Goal: Information Seeking & Learning: Find specific fact

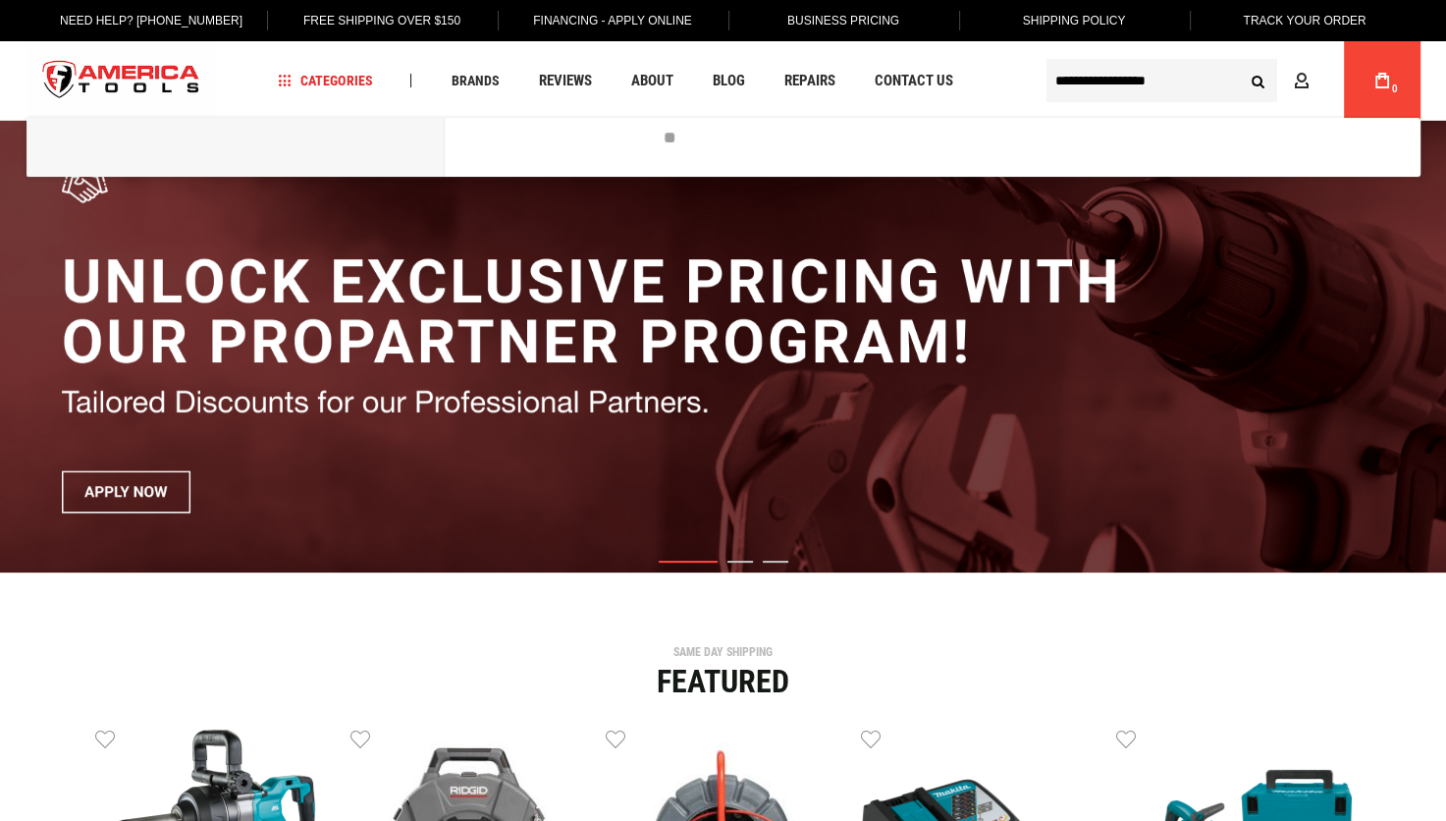
type input "**********"
click at [1240, 62] on button "Search" at bounding box center [1258, 80] width 37 height 37
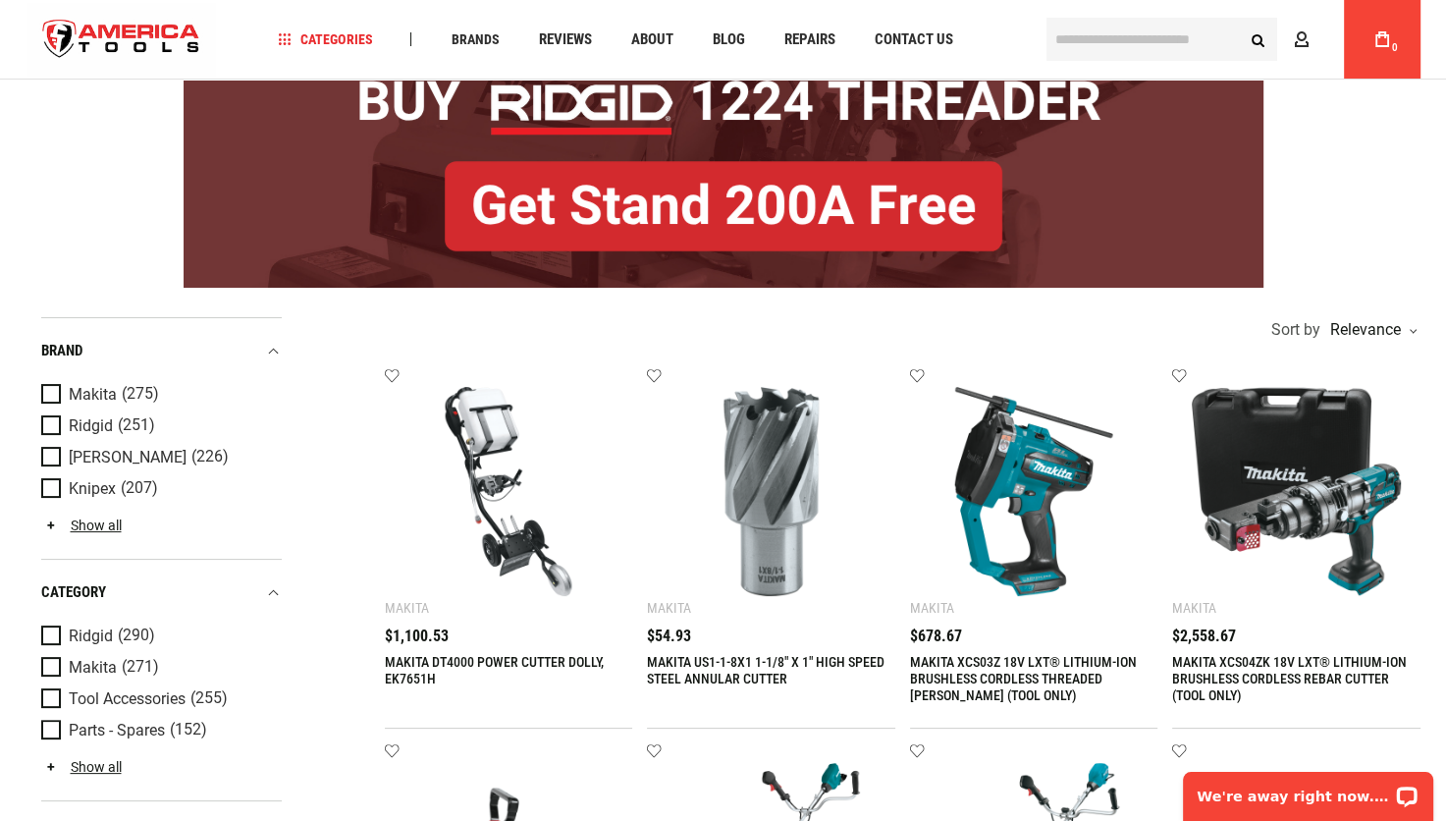
scroll to position [196, 0]
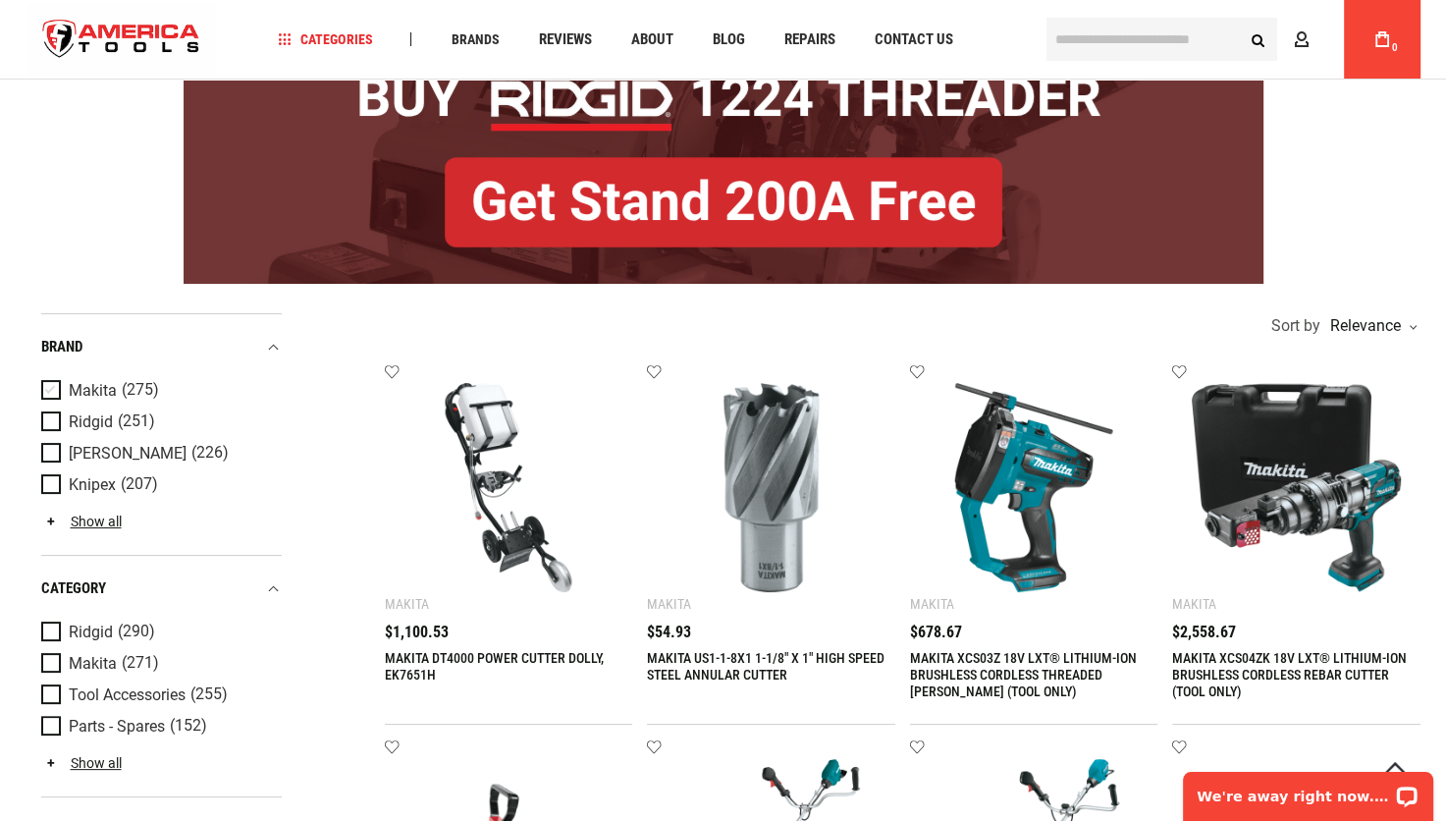
click at [47, 389] on span "Product Filters" at bounding box center [54, 391] width 27 height 22
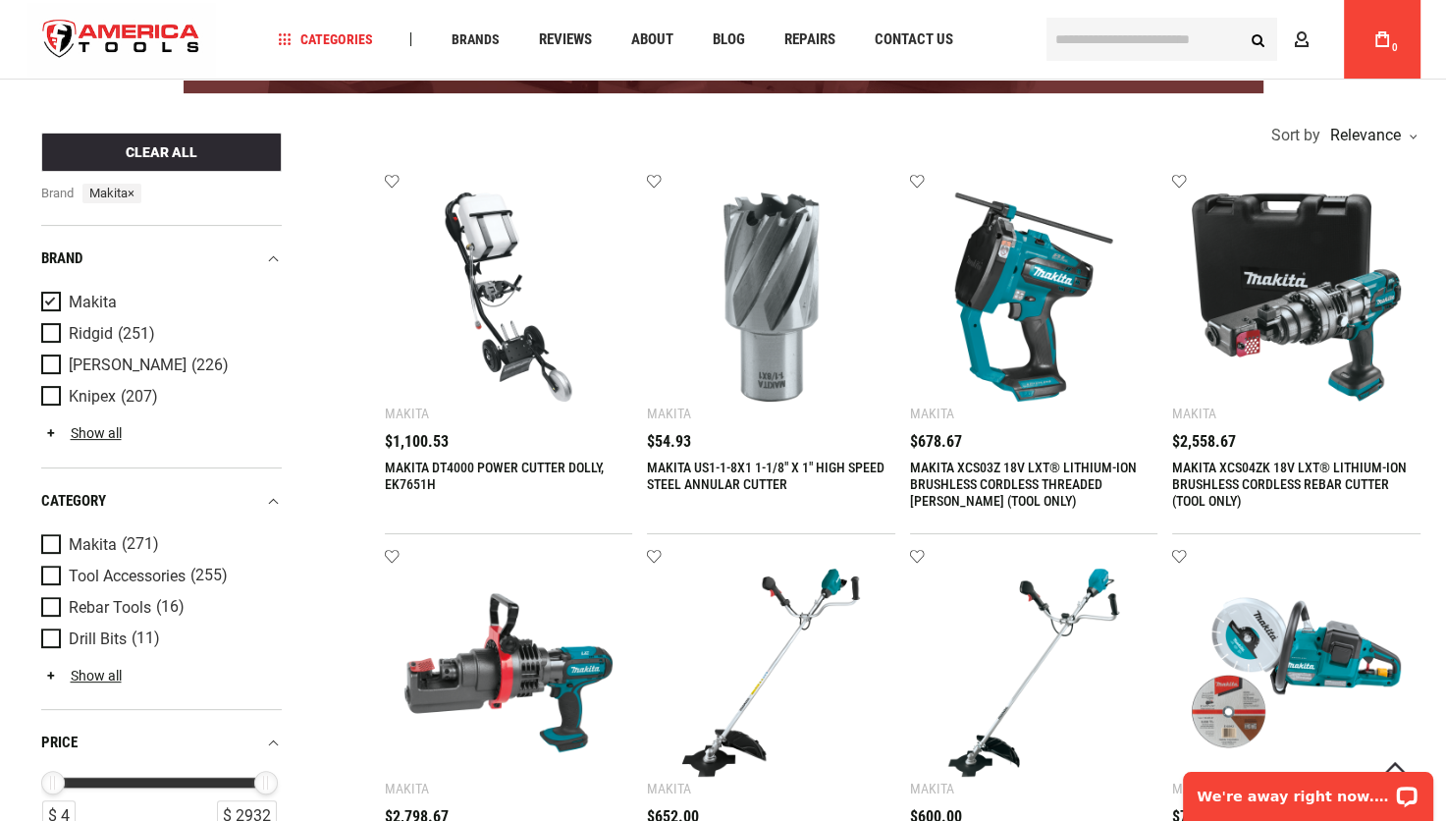
scroll to position [393, 0]
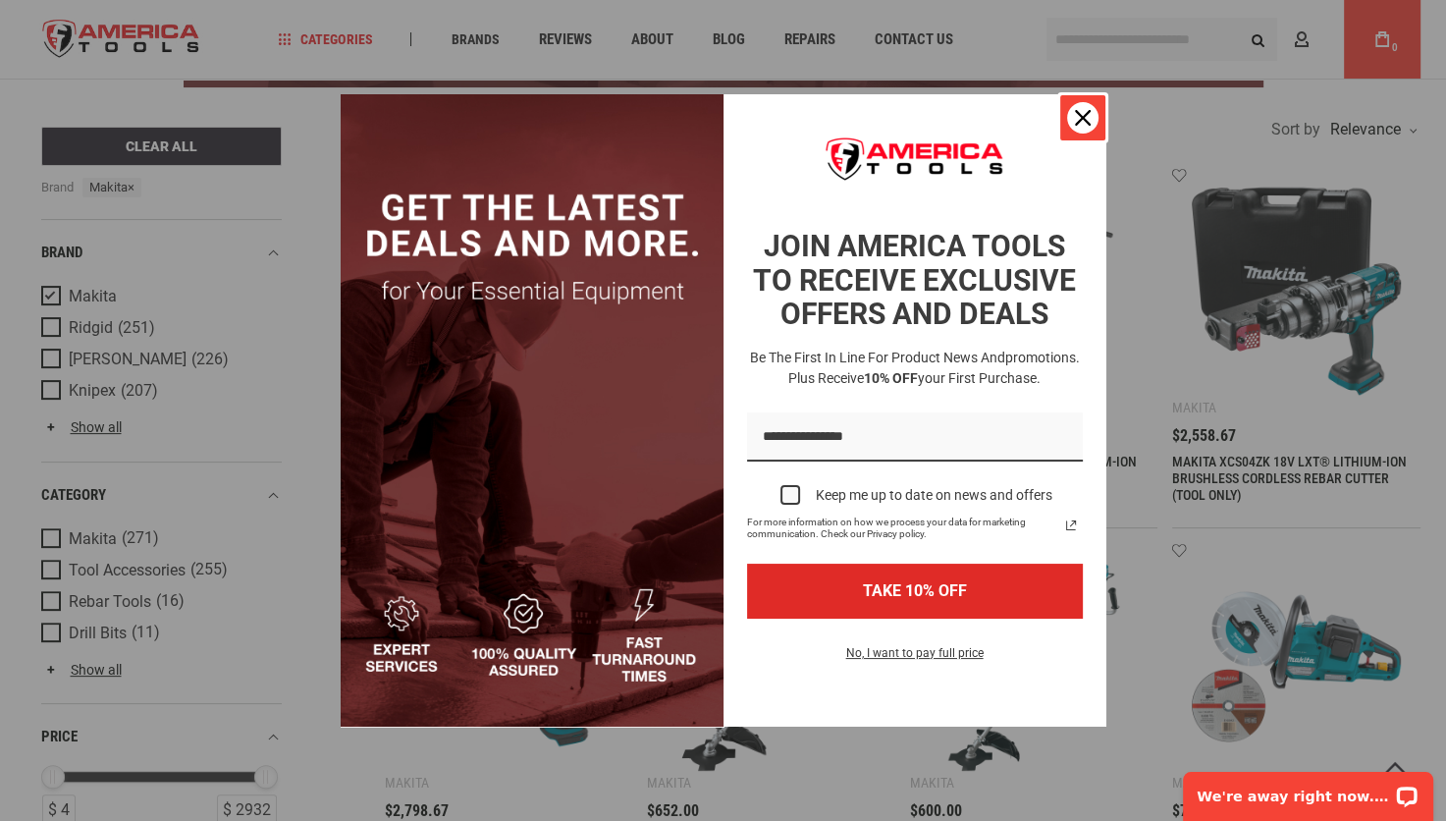
click at [1080, 110] on icon "close icon" at bounding box center [1083, 118] width 16 height 16
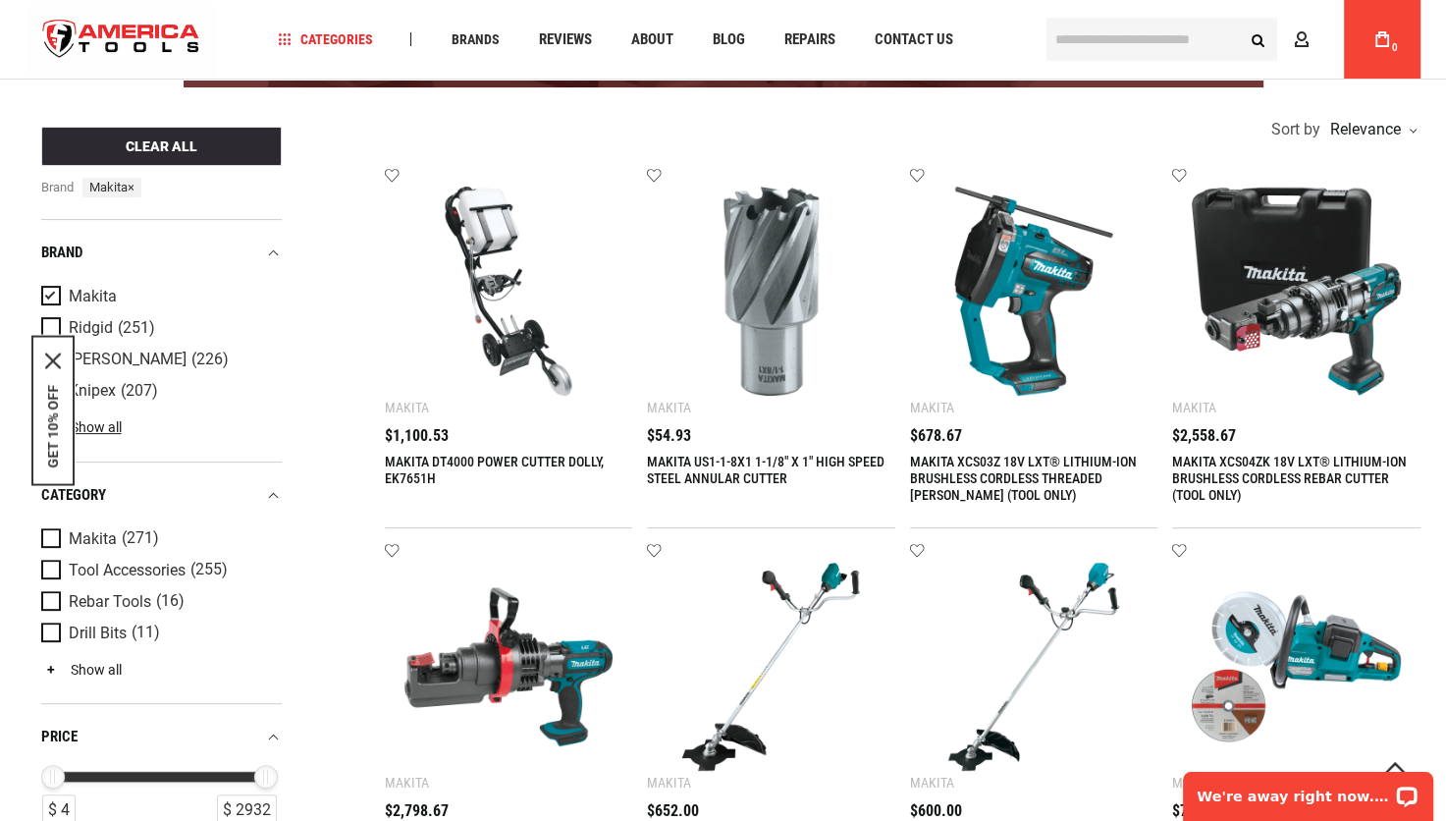
click at [84, 664] on link "Show all" at bounding box center [81, 670] width 81 height 16
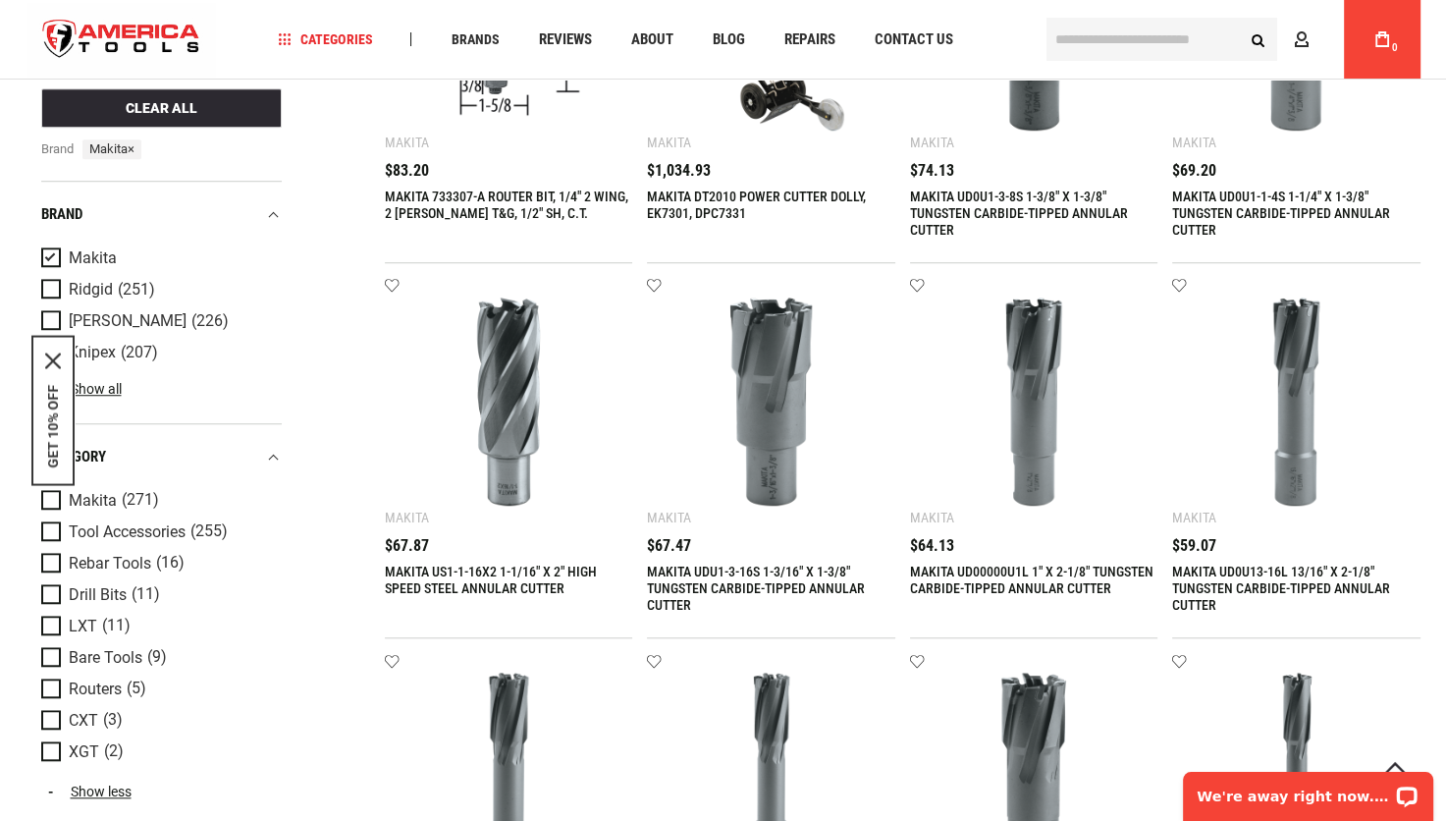
scroll to position [1473, 0]
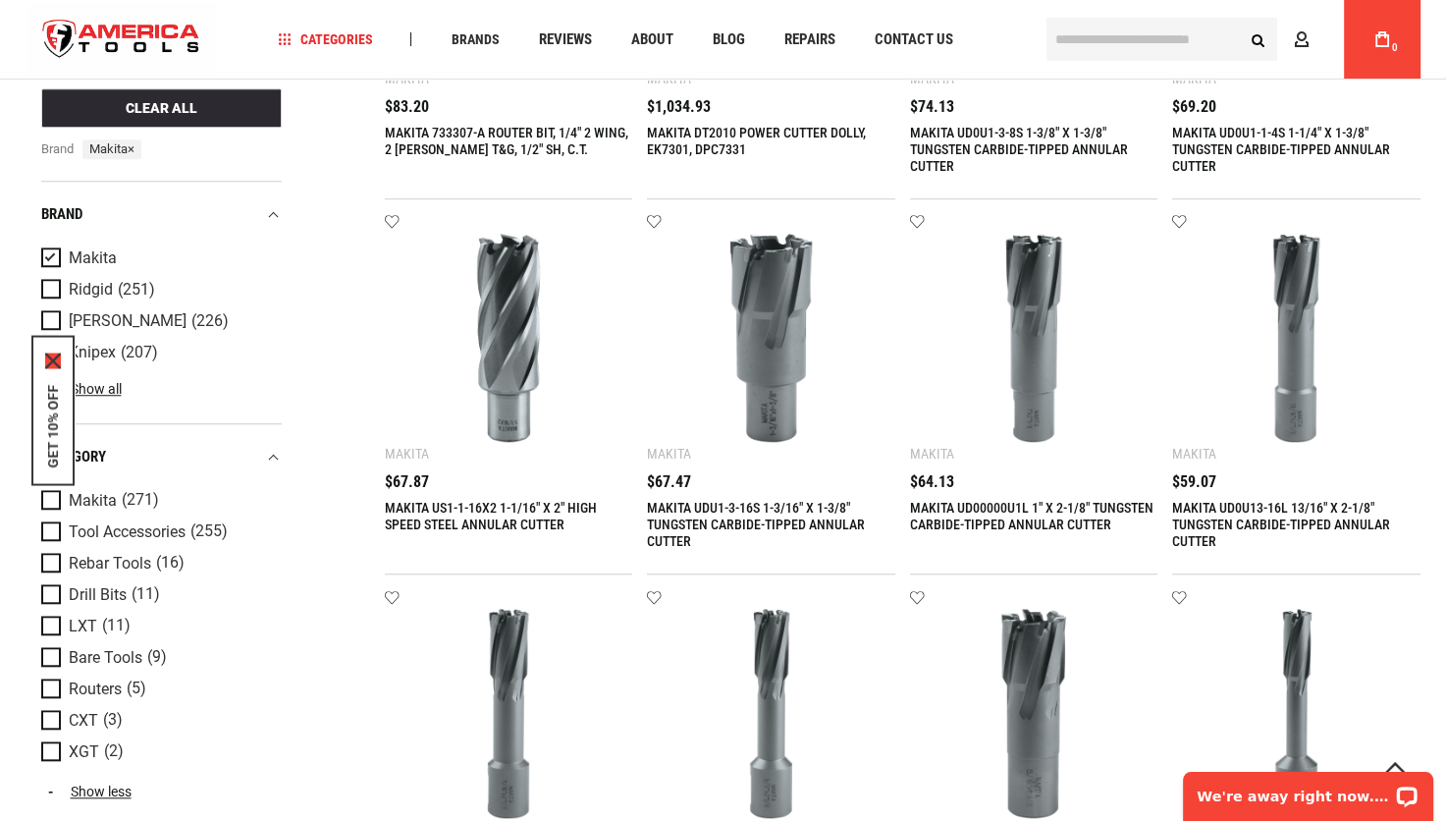
click at [51, 361] on icon "close icon" at bounding box center [53, 361] width 16 height 16
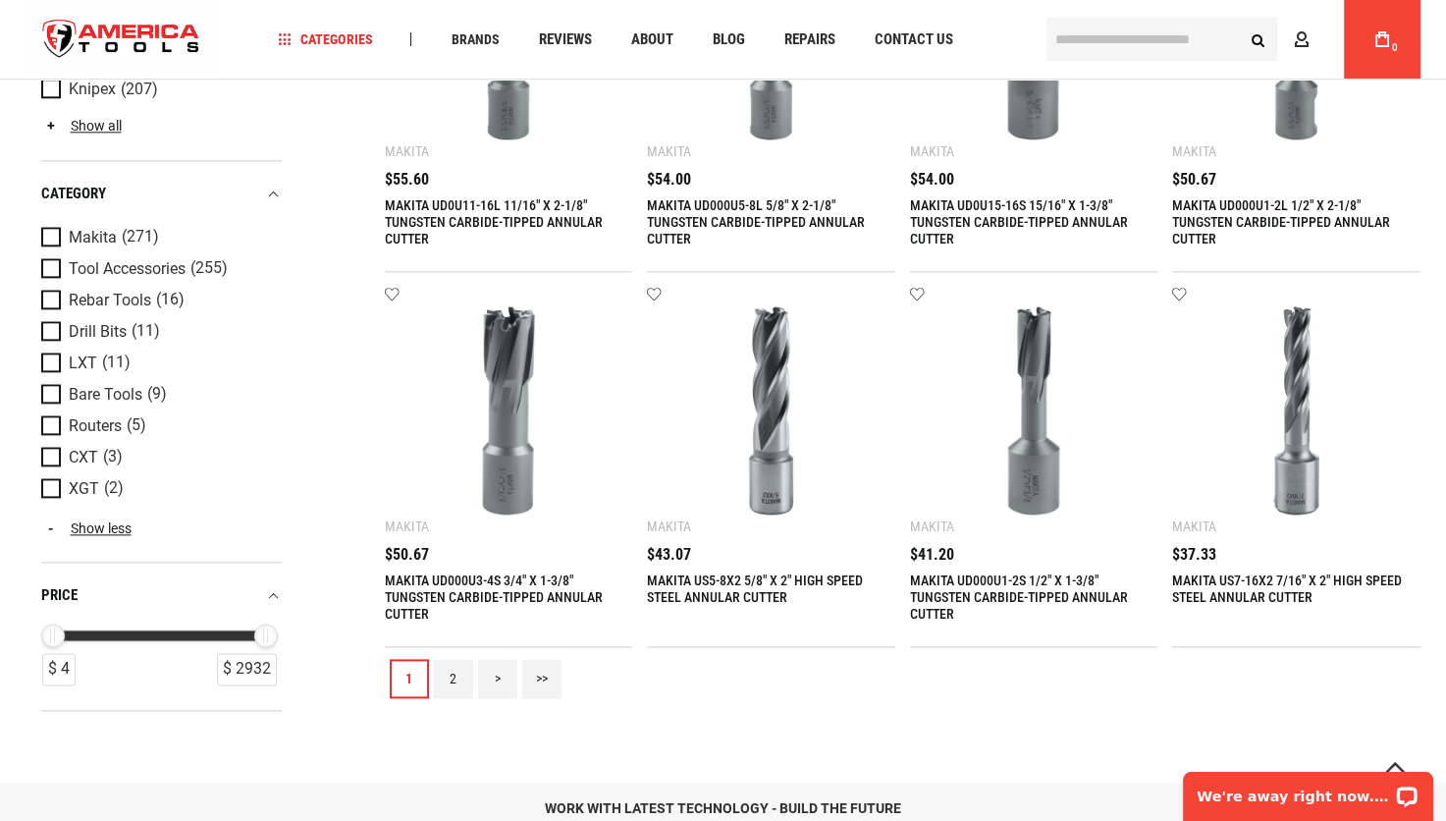
scroll to position [2160, 0]
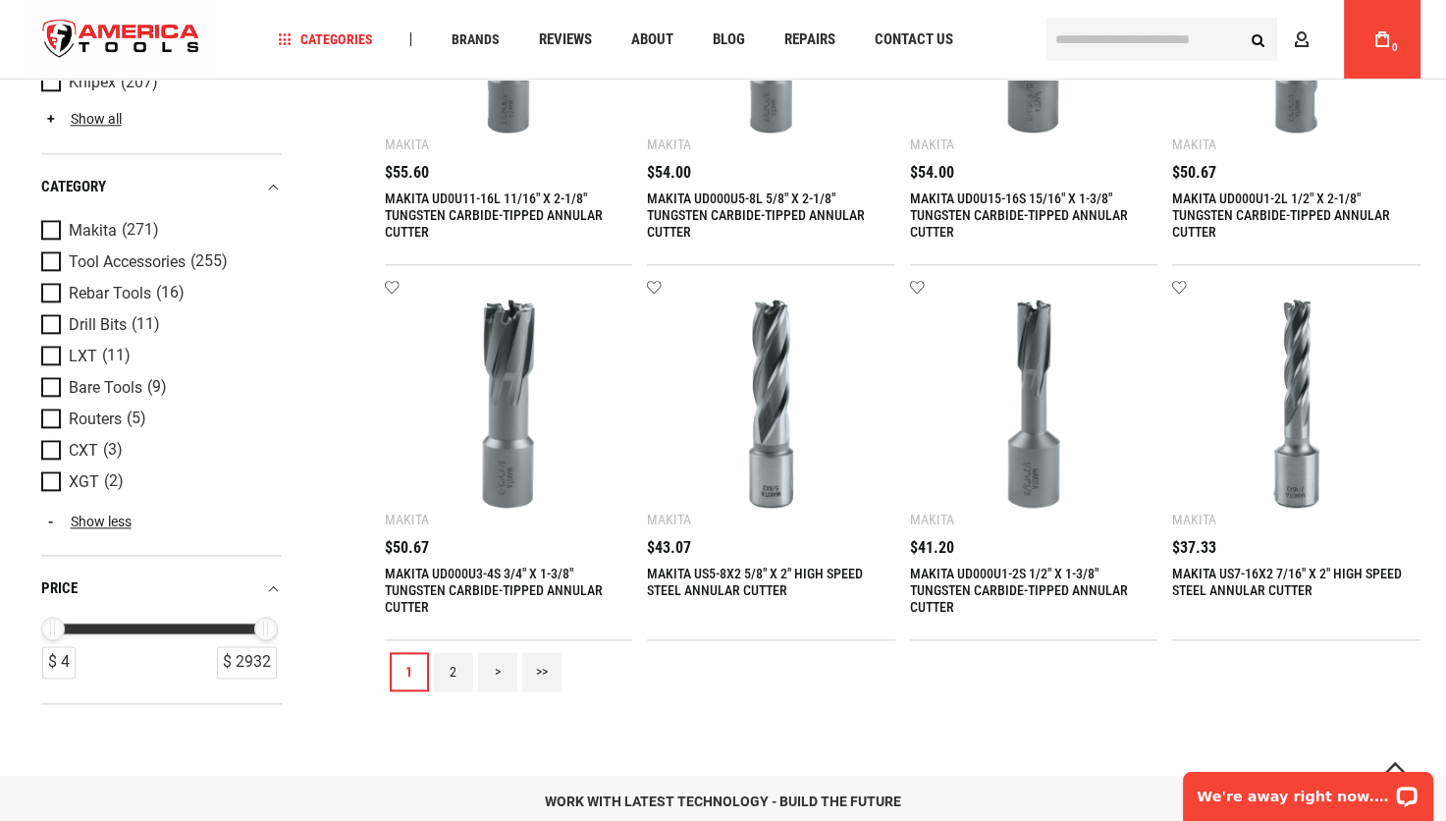
click at [456, 677] on link "2" at bounding box center [453, 671] width 39 height 39
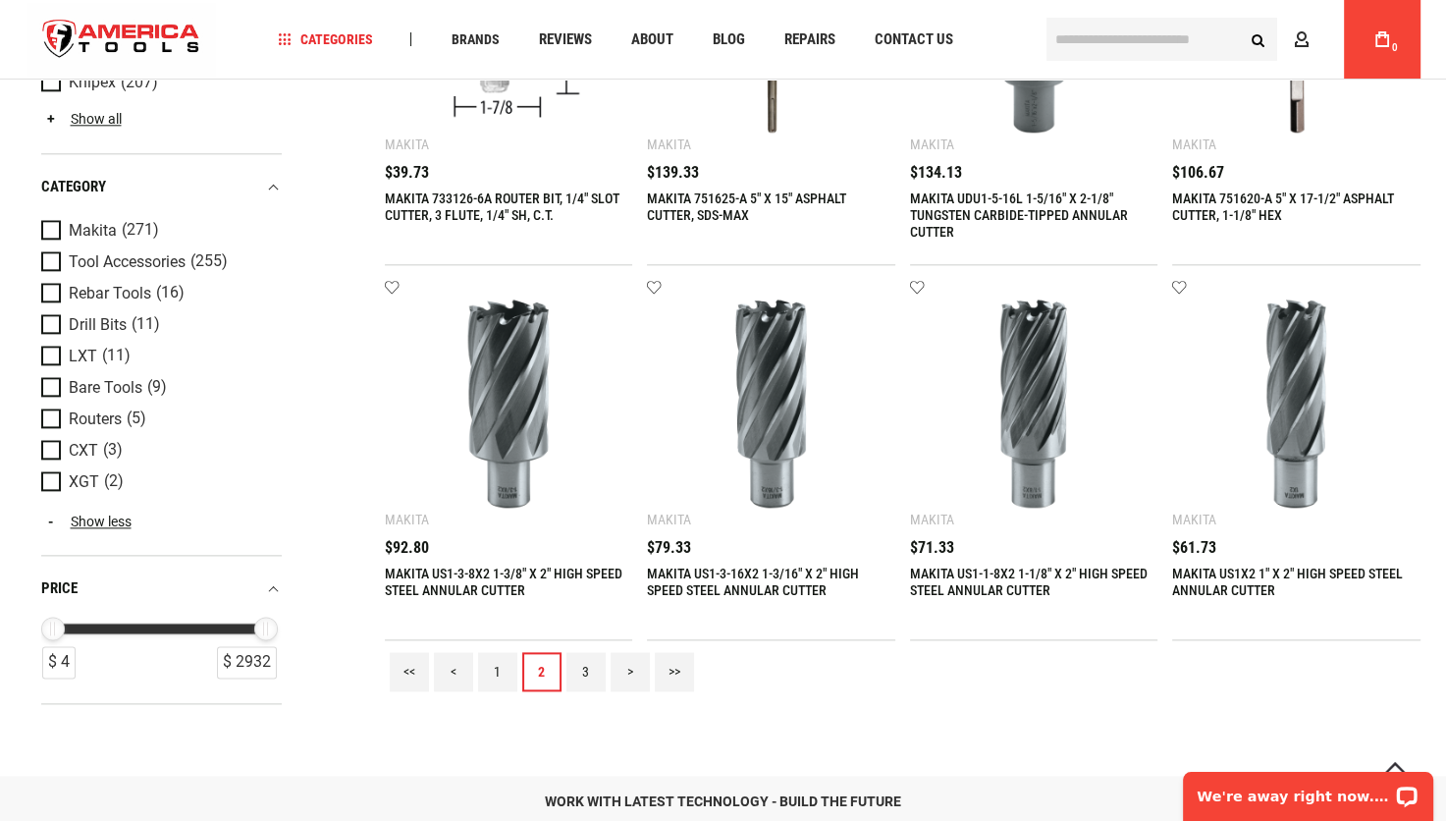
click at [586, 682] on link "3" at bounding box center [585, 671] width 39 height 39
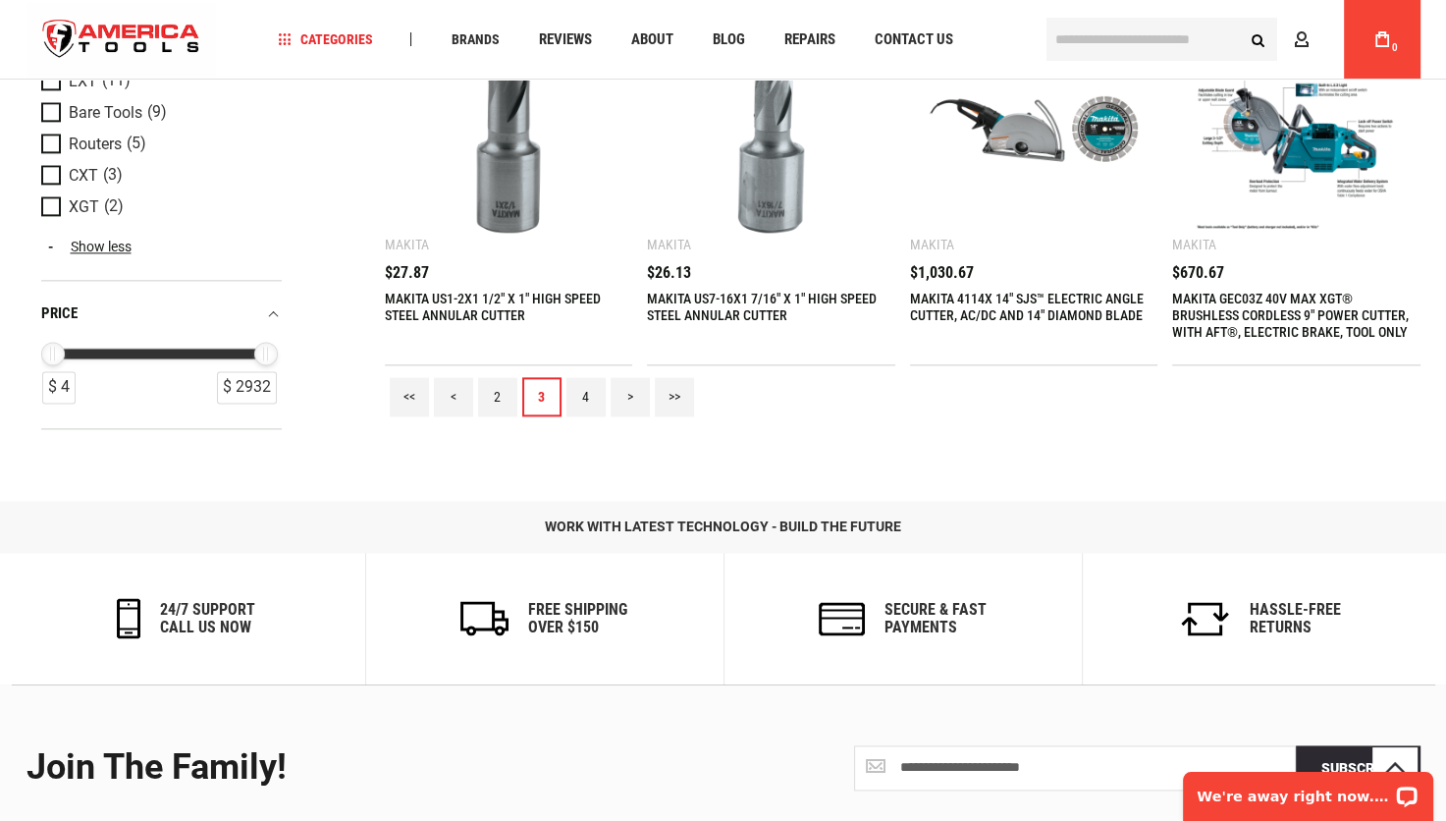
scroll to position [2258, 0]
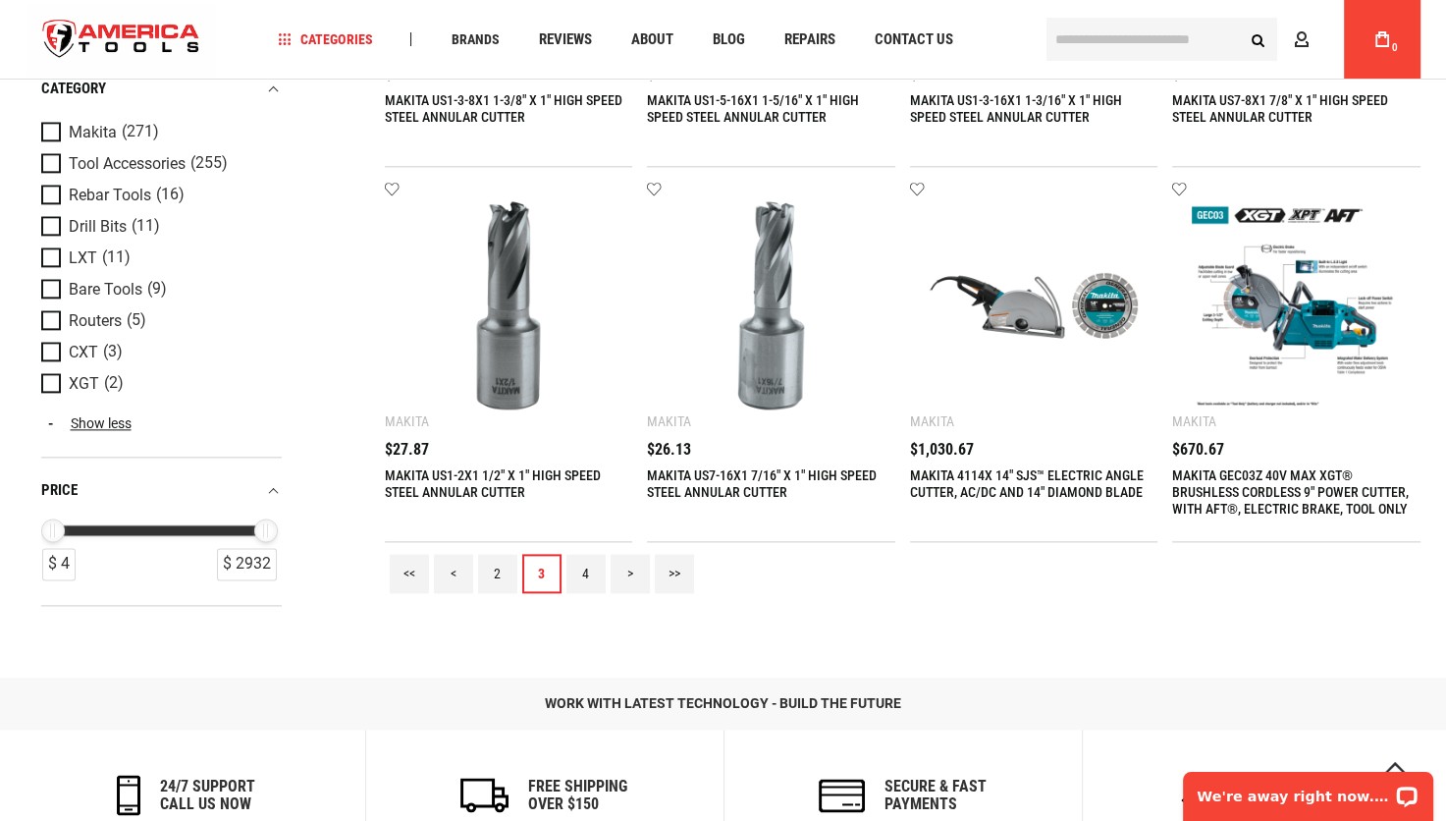
click at [583, 572] on link "4" at bounding box center [585, 573] width 39 height 39
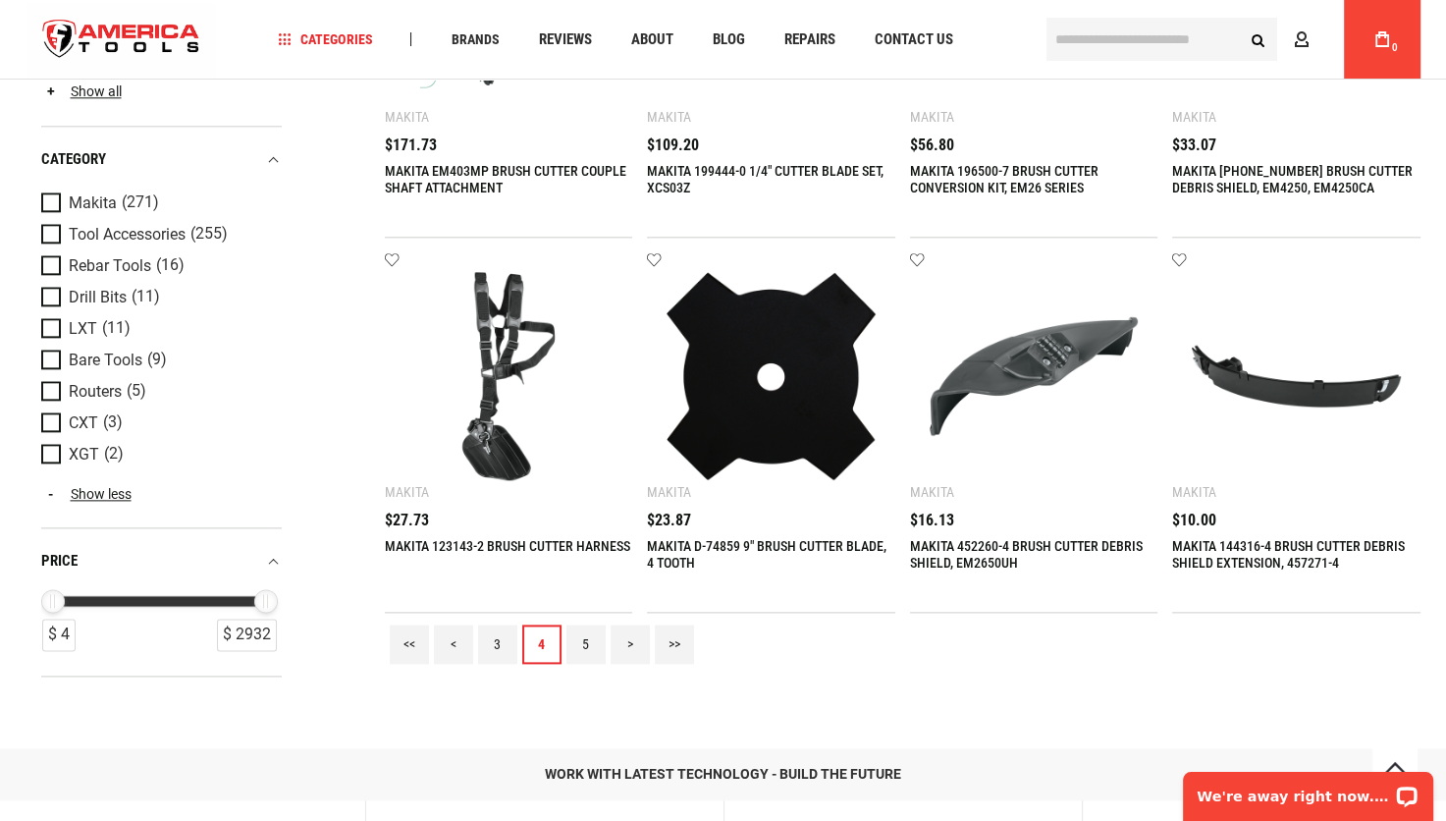
scroll to position [2454, 0]
